Goal: Navigation & Orientation: Find specific page/section

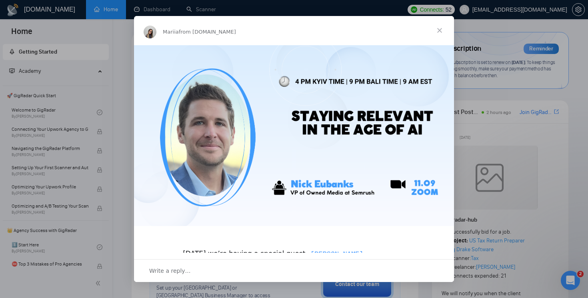
click at [439, 30] on span "Close" at bounding box center [439, 30] width 29 height 29
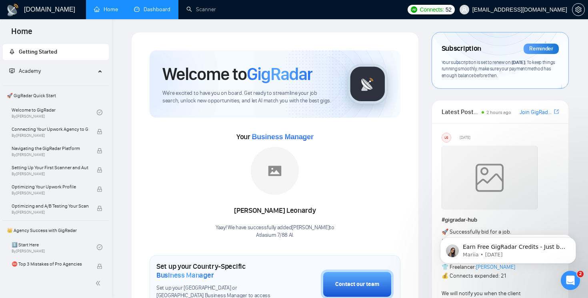
click at [162, 11] on link "Dashboard" at bounding box center [152, 9] width 36 height 7
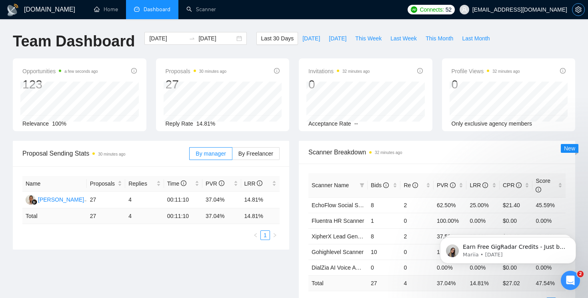
click at [577, 12] on icon "setting" at bounding box center [578, 9] width 6 height 6
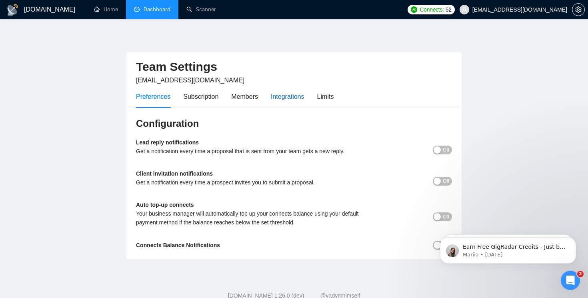
click at [293, 96] on div "Integrations" at bounding box center [288, 97] width 34 height 10
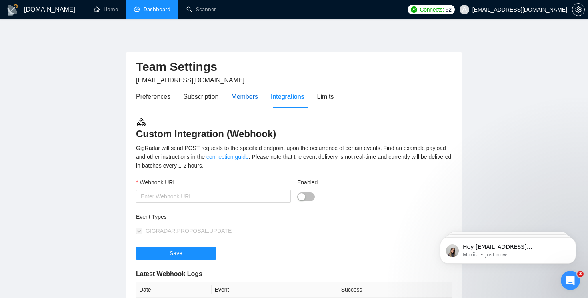
click at [250, 96] on div "Members" at bounding box center [244, 97] width 27 height 10
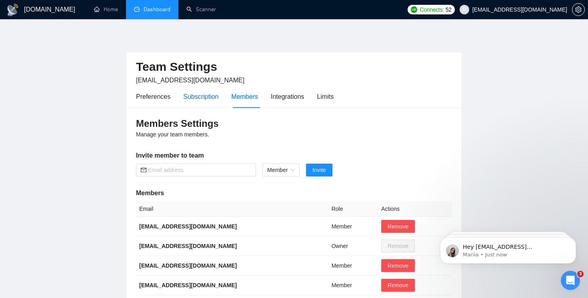
click at [210, 93] on div "Subscription" at bounding box center [200, 97] width 35 height 10
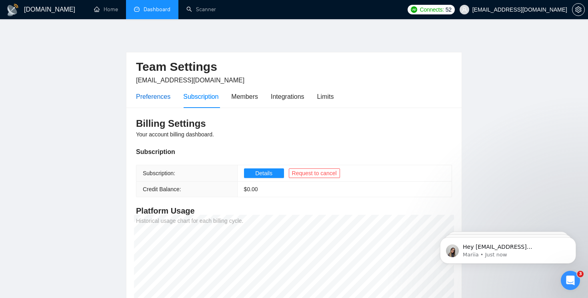
click at [159, 100] on div "Preferences" at bounding box center [153, 97] width 34 height 10
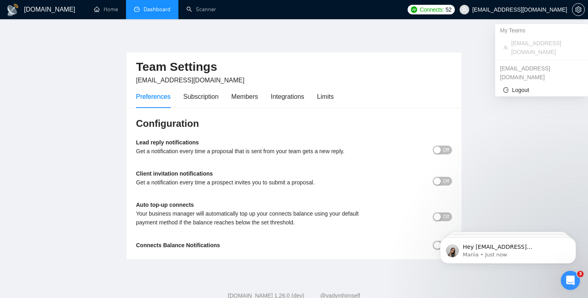
click at [467, 10] on icon "user" at bounding box center [465, 10] width 6 height 6
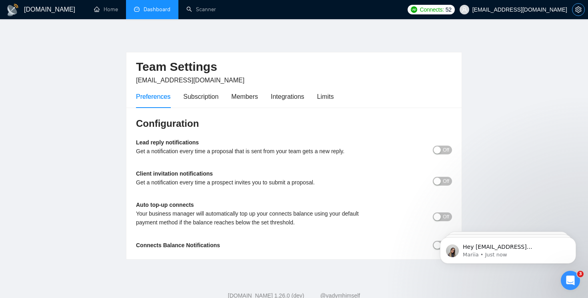
click at [579, 10] on icon "setting" at bounding box center [578, 9] width 6 height 6
click at [111, 10] on link "Home" at bounding box center [106, 9] width 24 height 7
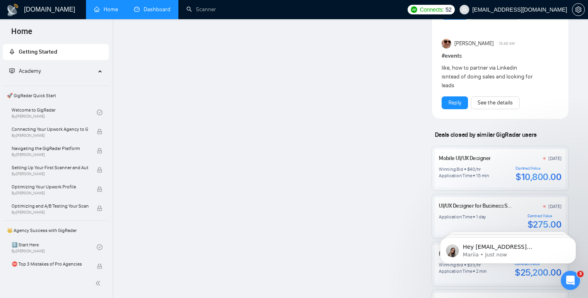
scroll to position [992, 0]
